Goal: Transaction & Acquisition: Download file/media

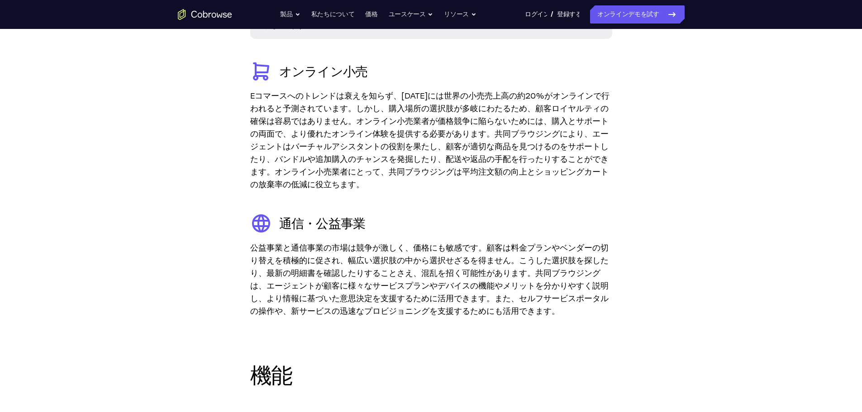
scroll to position [1656, 0]
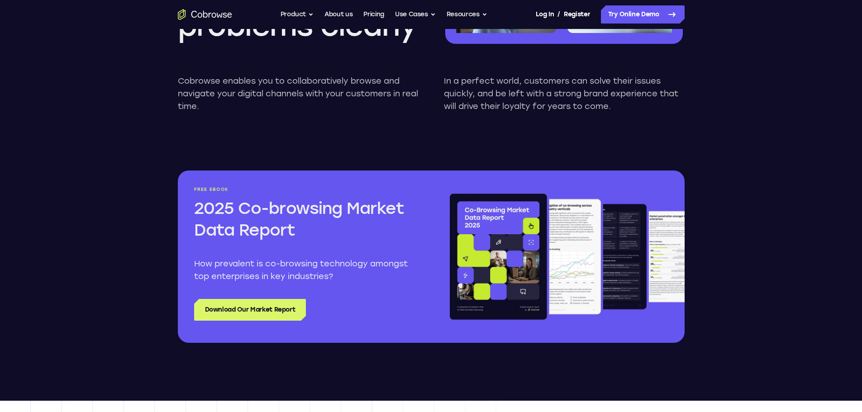
scroll to position [950, 0]
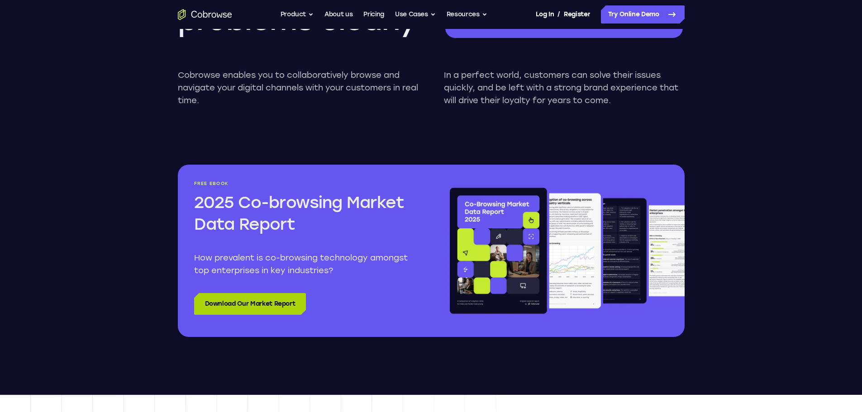
click at [276, 307] on link "Download Our Market Report" at bounding box center [250, 304] width 112 height 22
